Goal: Transaction & Acquisition: Purchase product/service

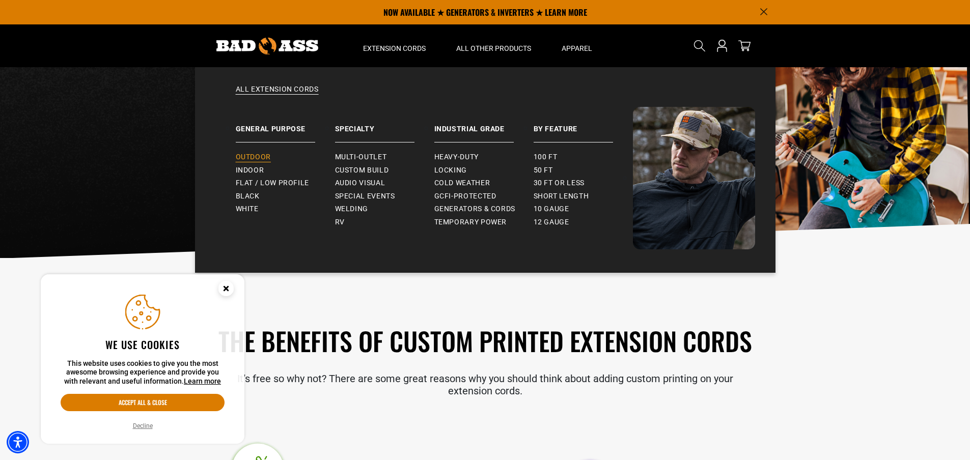
click at [253, 156] on span "Outdoor" at bounding box center [253, 157] width 35 height 9
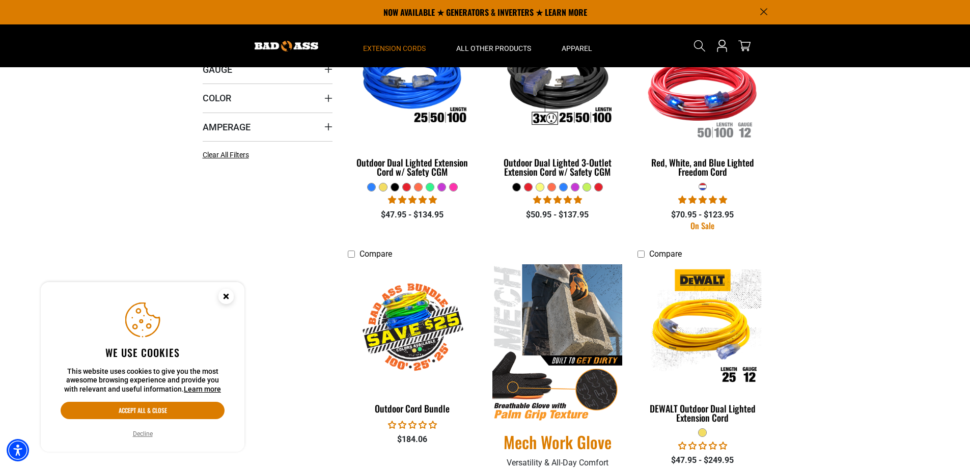
scroll to position [102, 0]
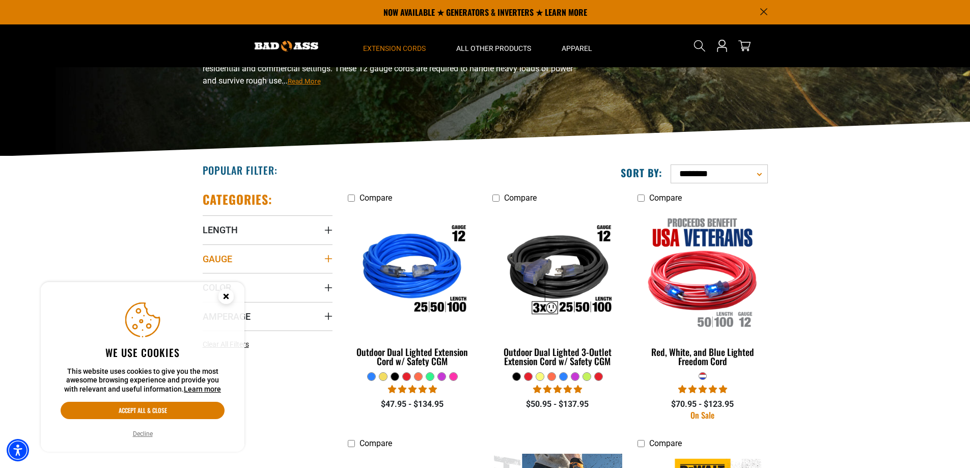
click at [328, 260] on icon "Gauge" at bounding box center [327, 258] width 7 height 7
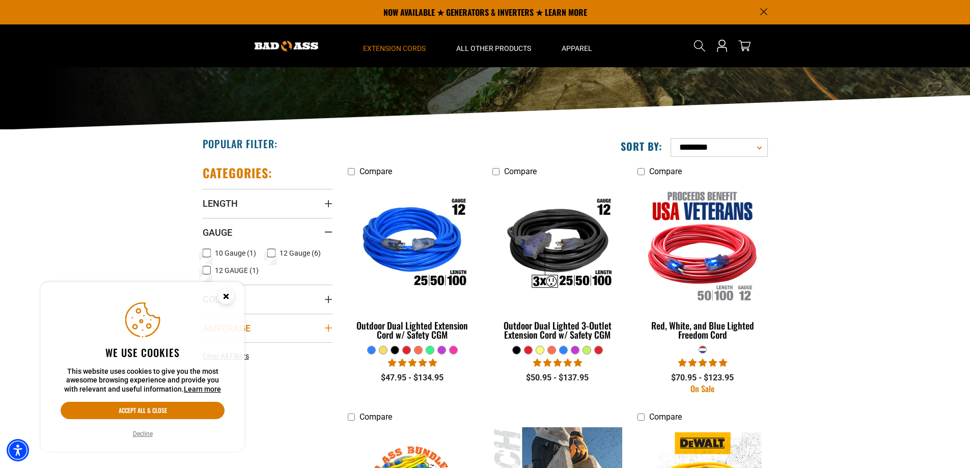
scroll to position [153, 0]
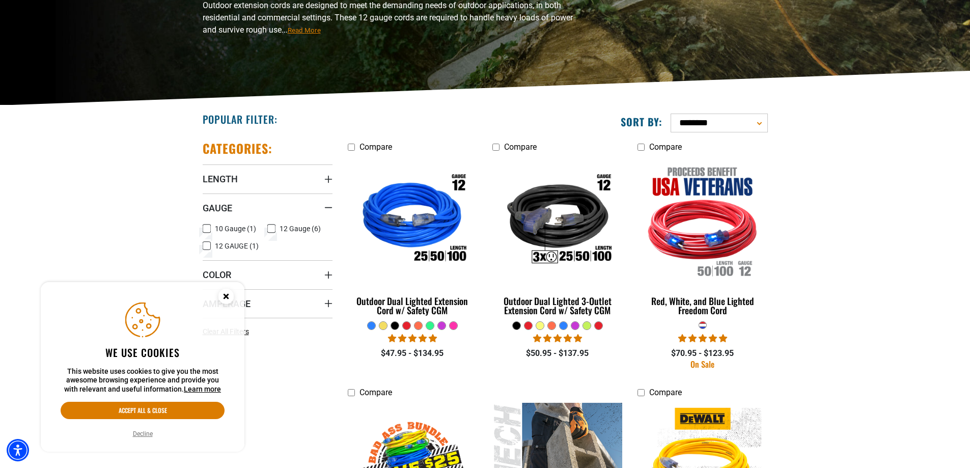
click at [220, 297] on circle "Close this option" at bounding box center [225, 296] width 15 height 15
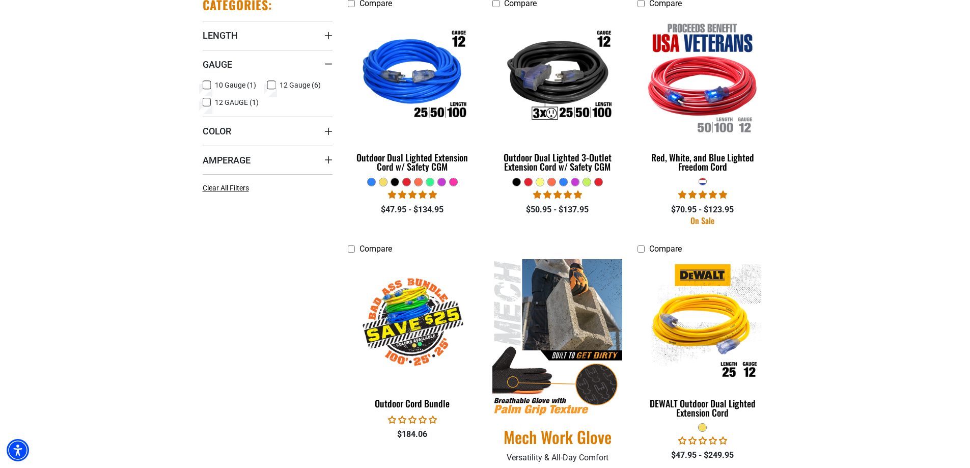
scroll to position [305, 0]
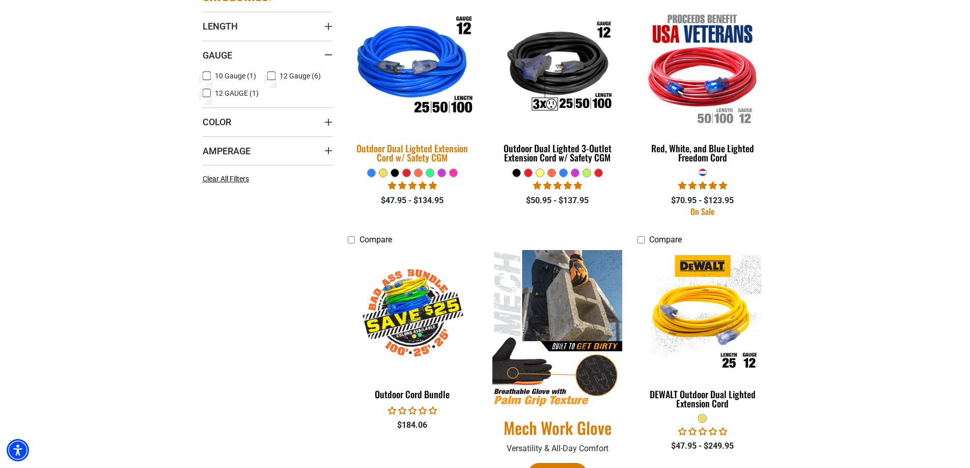
click at [414, 151] on div "Outdoor Dual Lighted Extension Cord w/ Safety CGM" at bounding box center [413, 153] width 130 height 18
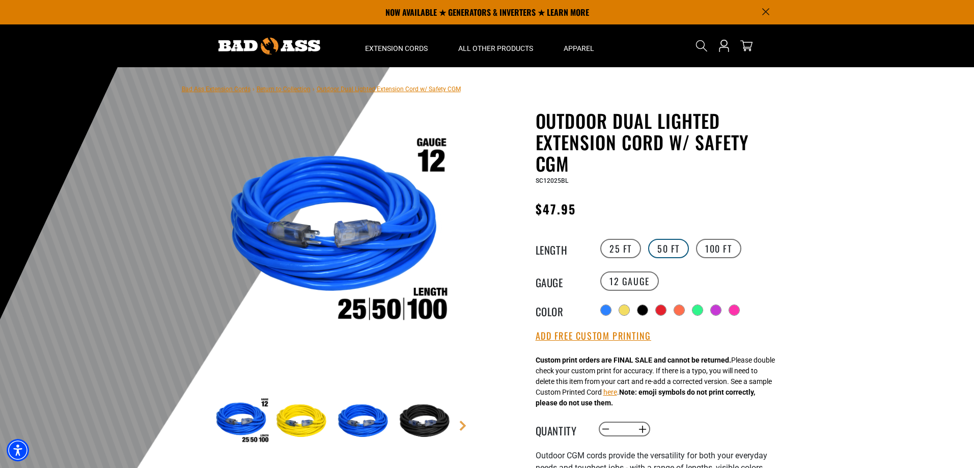
click at [666, 251] on label "50 FT" at bounding box center [668, 248] width 41 height 19
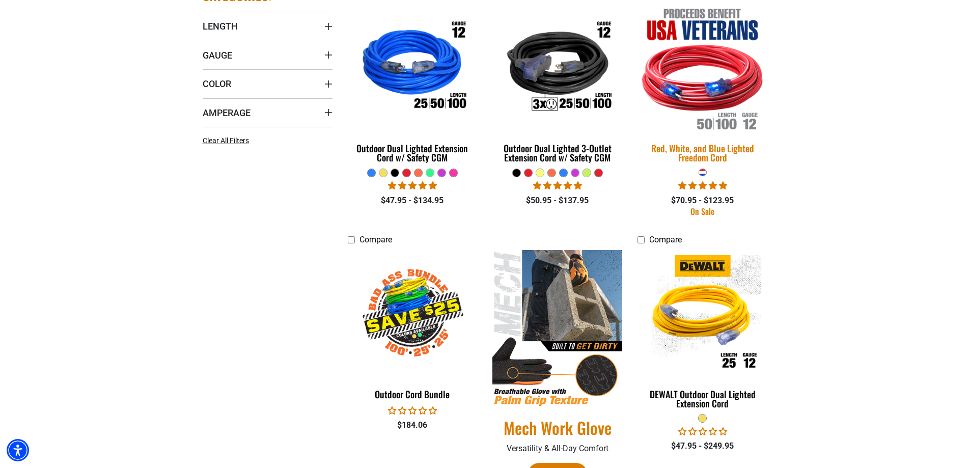
click at [706, 91] on img at bounding box center [702, 68] width 143 height 130
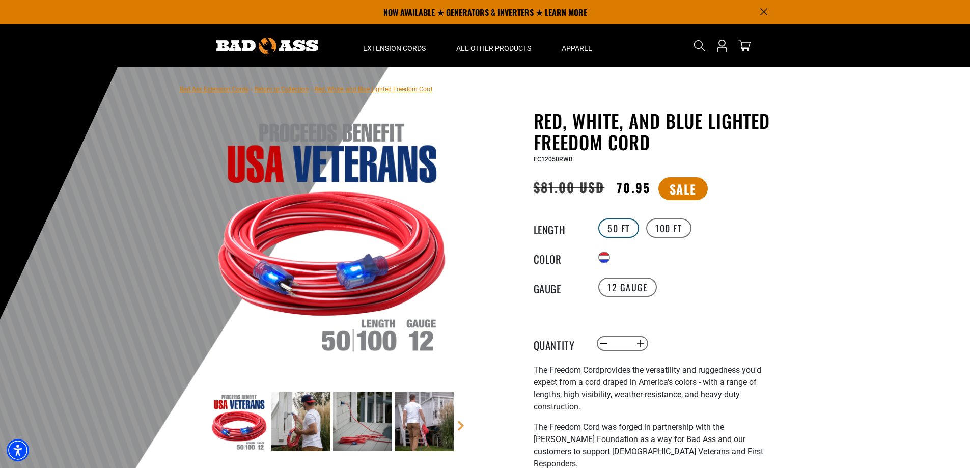
click at [617, 231] on label "50 FT" at bounding box center [618, 227] width 41 height 19
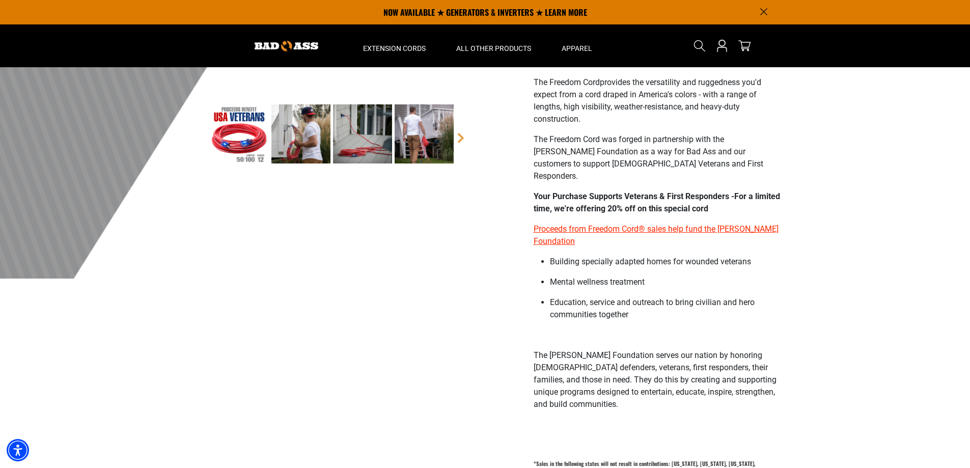
scroll to position [153, 0]
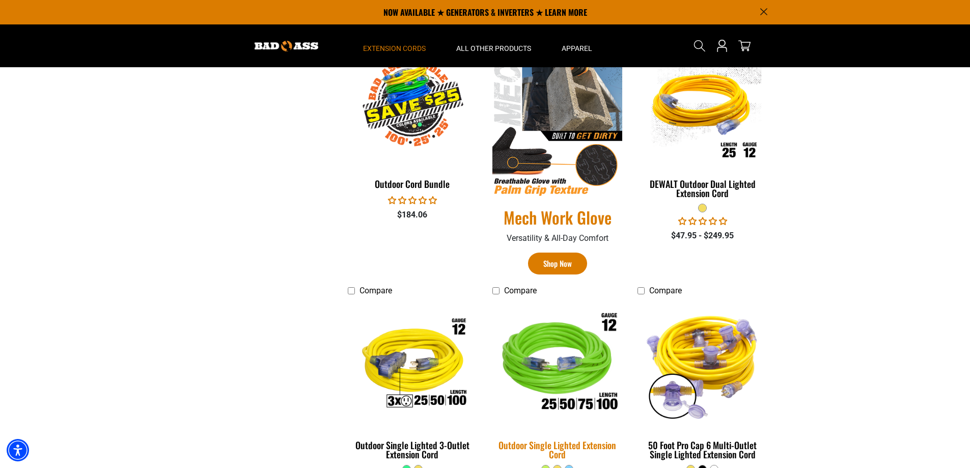
scroll to position [515, 0]
